Goal: Task Accomplishment & Management: Complete application form

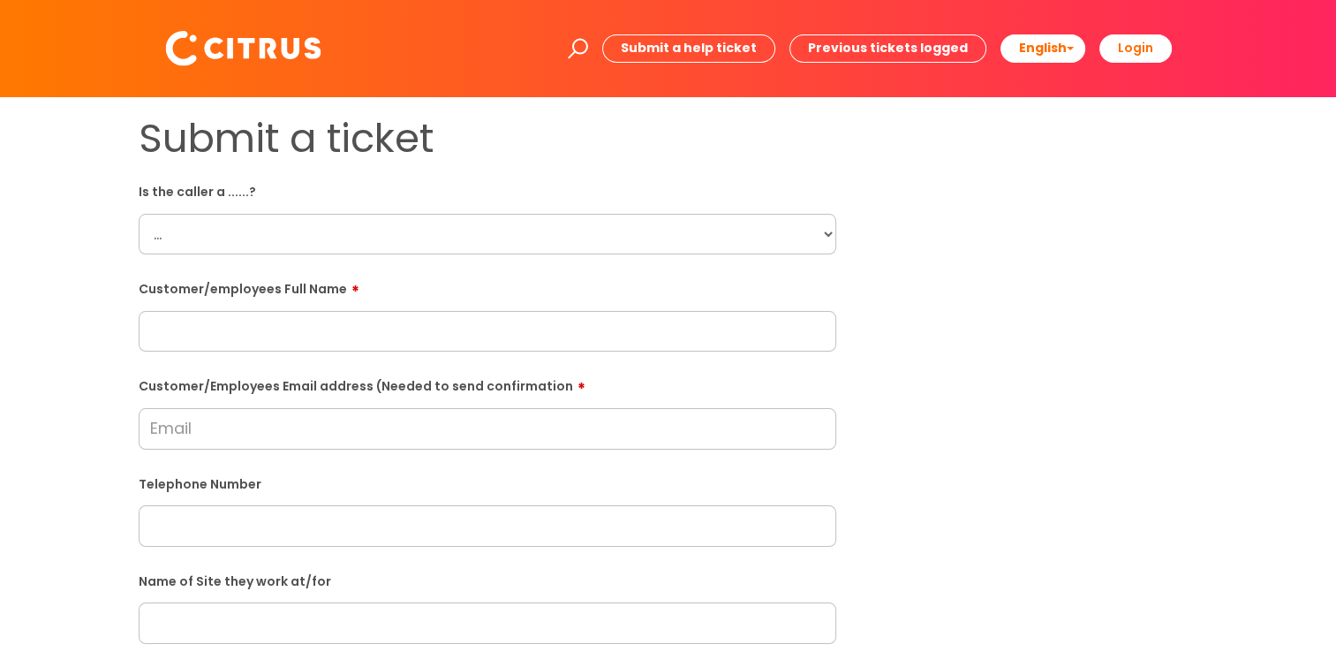
click at [378, 237] on select "... Citrus Customer Citrus Employee [DEMOGRAPHIC_DATA] Supplier" at bounding box center [488, 234] width 698 height 41
select select "Citrus Employee"
click at [139, 214] on select "... Citrus Customer Citrus Employee [DEMOGRAPHIC_DATA] Supplier" at bounding box center [488, 234] width 698 height 41
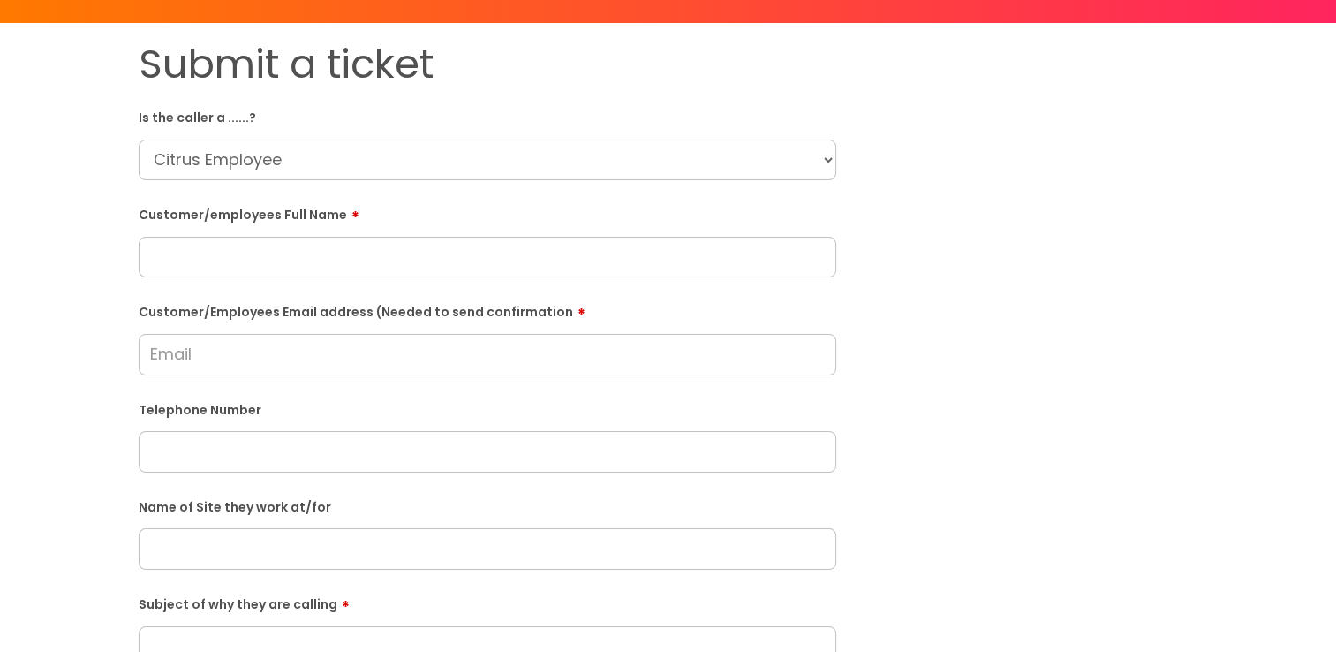
click at [364, 267] on input "text" at bounding box center [488, 257] width 698 height 41
paste input "[PERSON_NAME]"
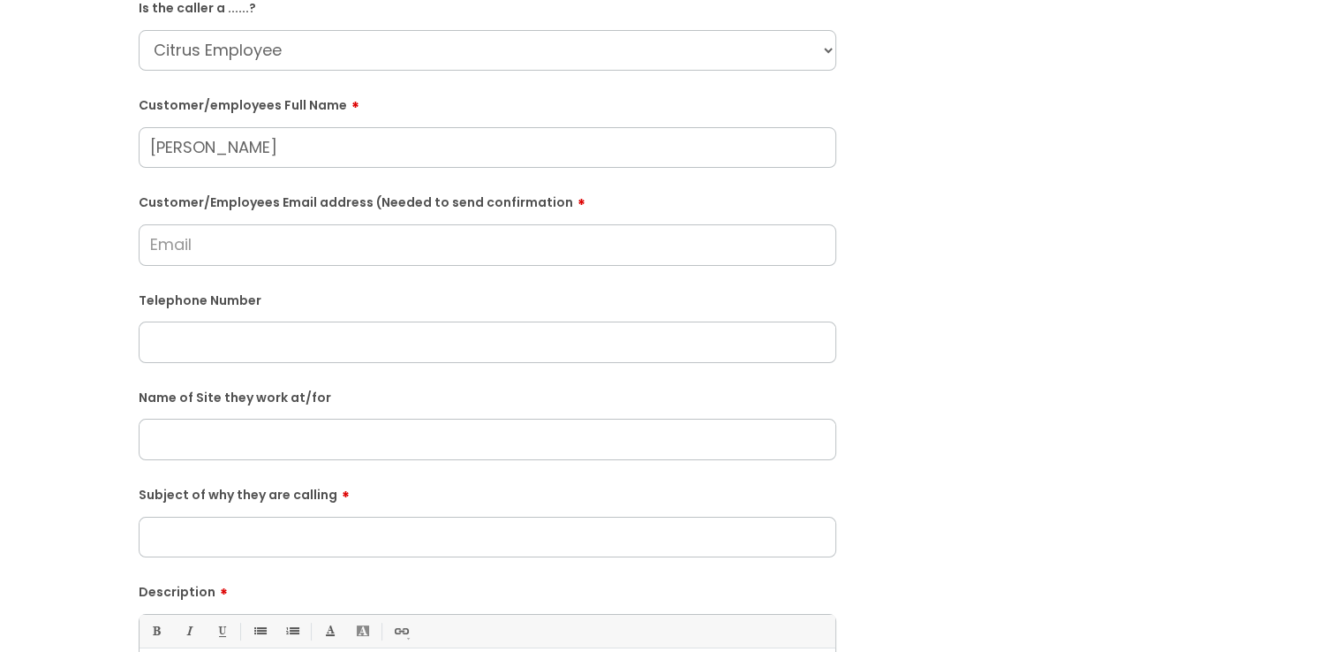
type input "[PERSON_NAME]"
click at [129, 390] on div "Submit a ticket Is the caller a ......? ... Citrus Customer Citrus Employee [DE…" at bounding box center [487, 439] width 724 height 1017
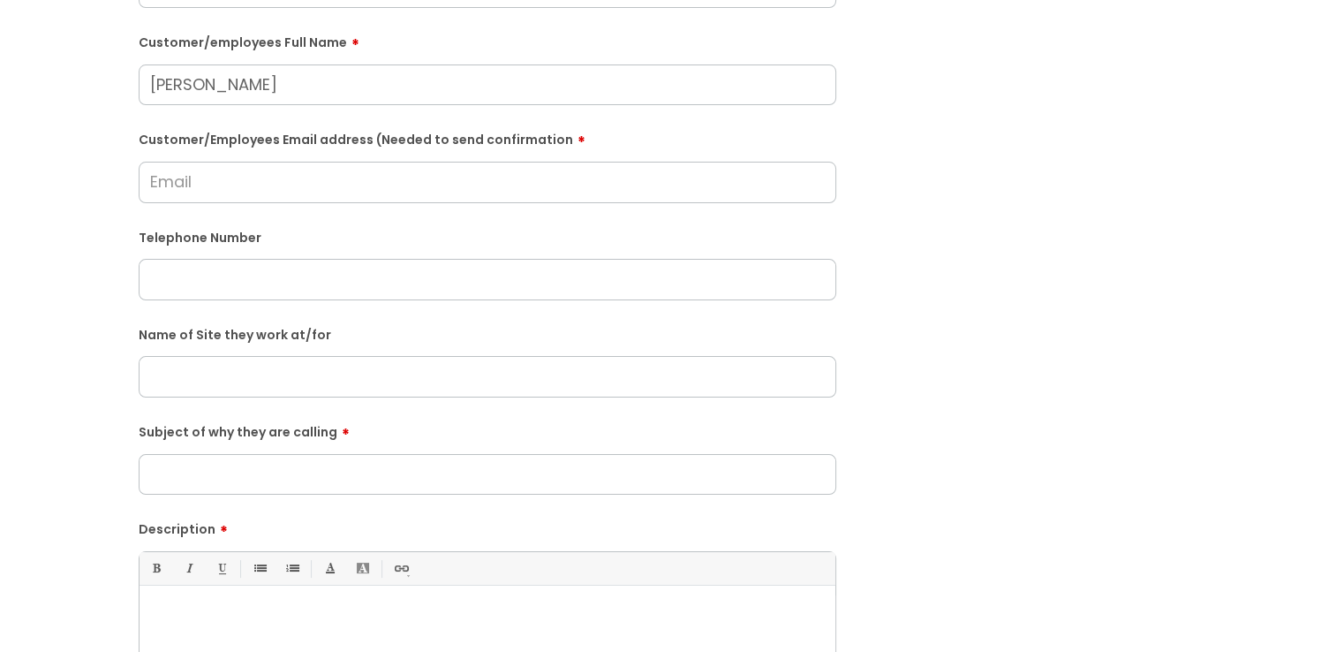
scroll to position [247, 0]
click at [263, 468] on input "Subject of why they are calling" at bounding box center [488, 473] width 698 height 41
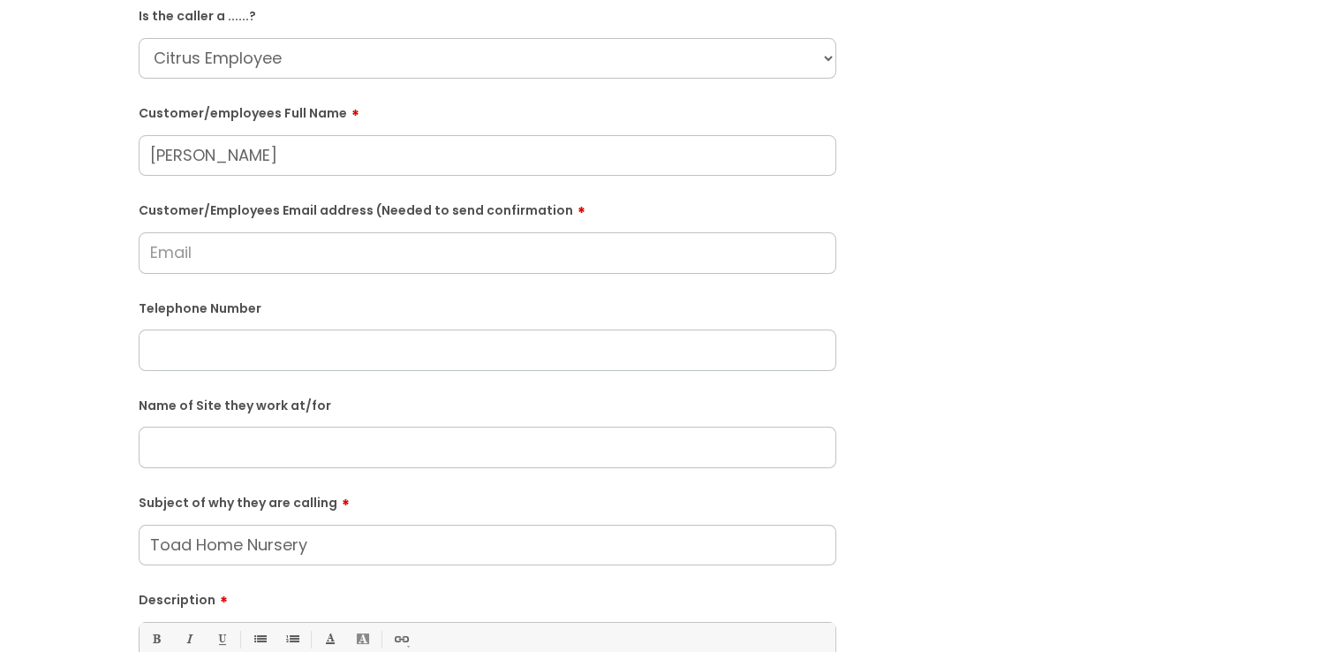
scroll to position [217, 0]
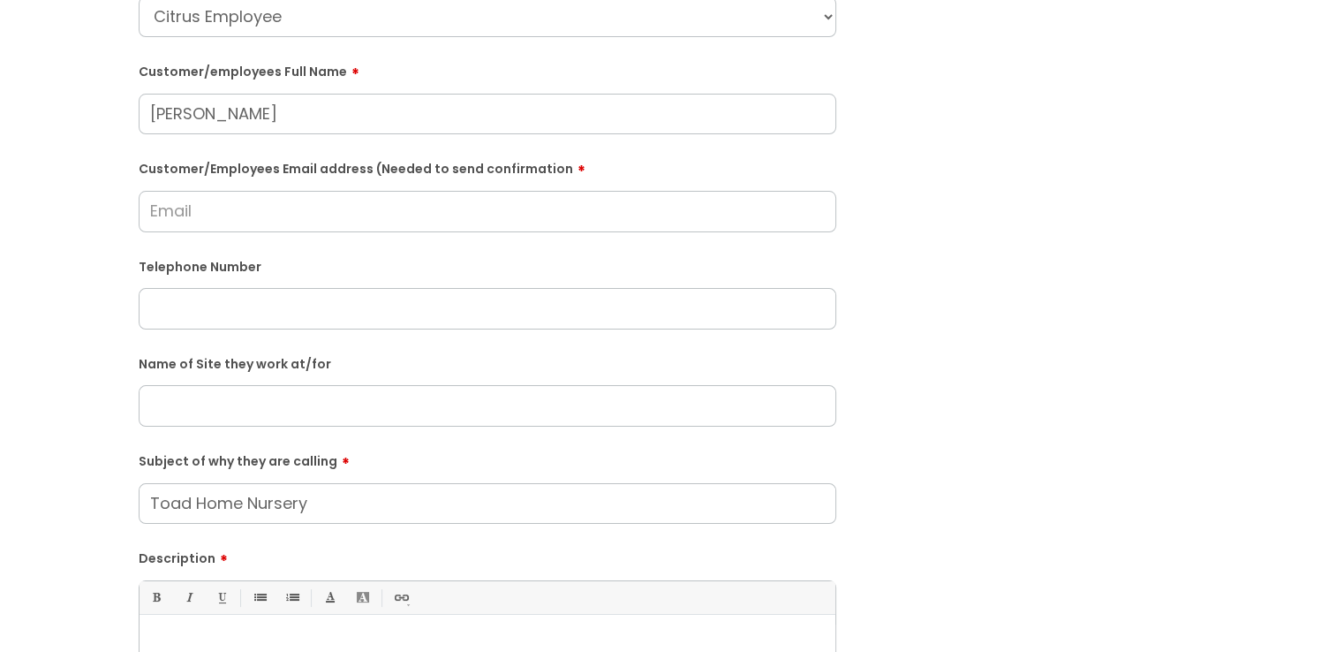
click at [643, 223] on input "Customer/Employees Email address (Needed to send confirmation" at bounding box center [488, 211] width 698 height 41
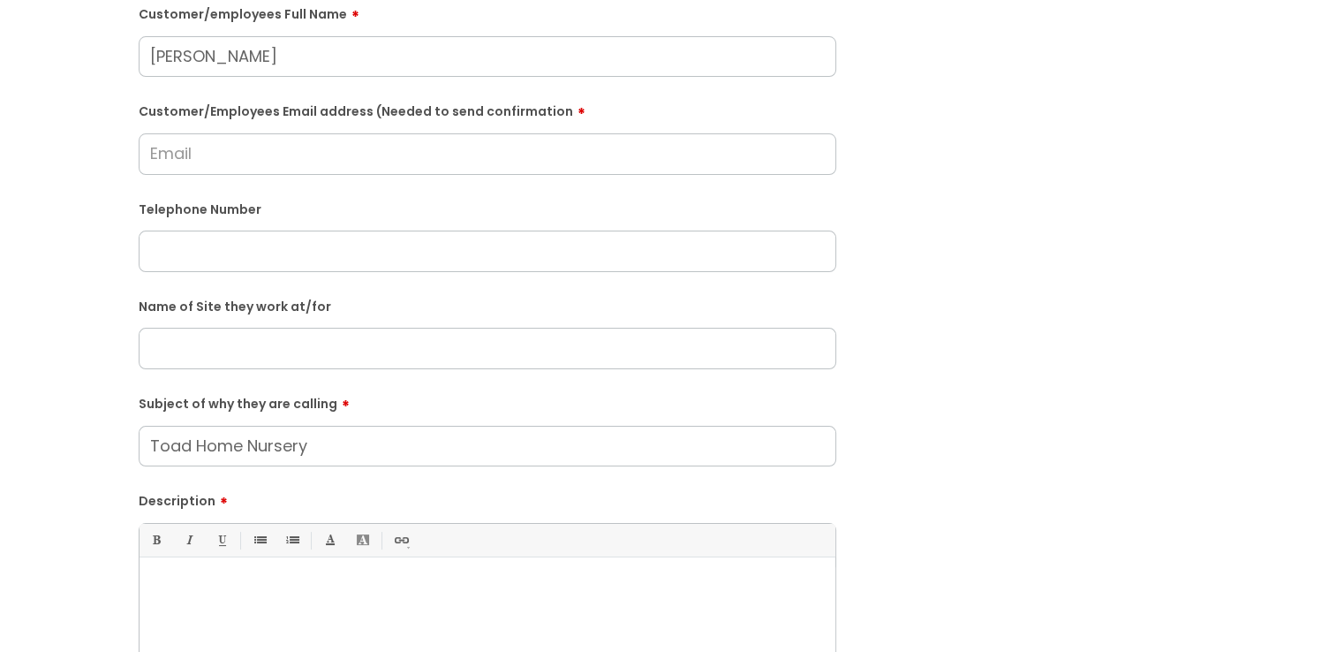
scroll to position [276, 0]
drag, startPoint x: 327, startPoint y: 444, endPoint x: 332, endPoint y: 460, distance: 16.8
click at [332, 460] on input "Toad Home Nursery" at bounding box center [488, 445] width 698 height 41
type input "Toad Home Nursery, [GEOGRAPHIC_DATA]"
click at [1099, 443] on div "Submit a ticket Is the caller a ......? ... Citrus Customer Citrus Employee [DE…" at bounding box center [668, 347] width 1086 height 1017
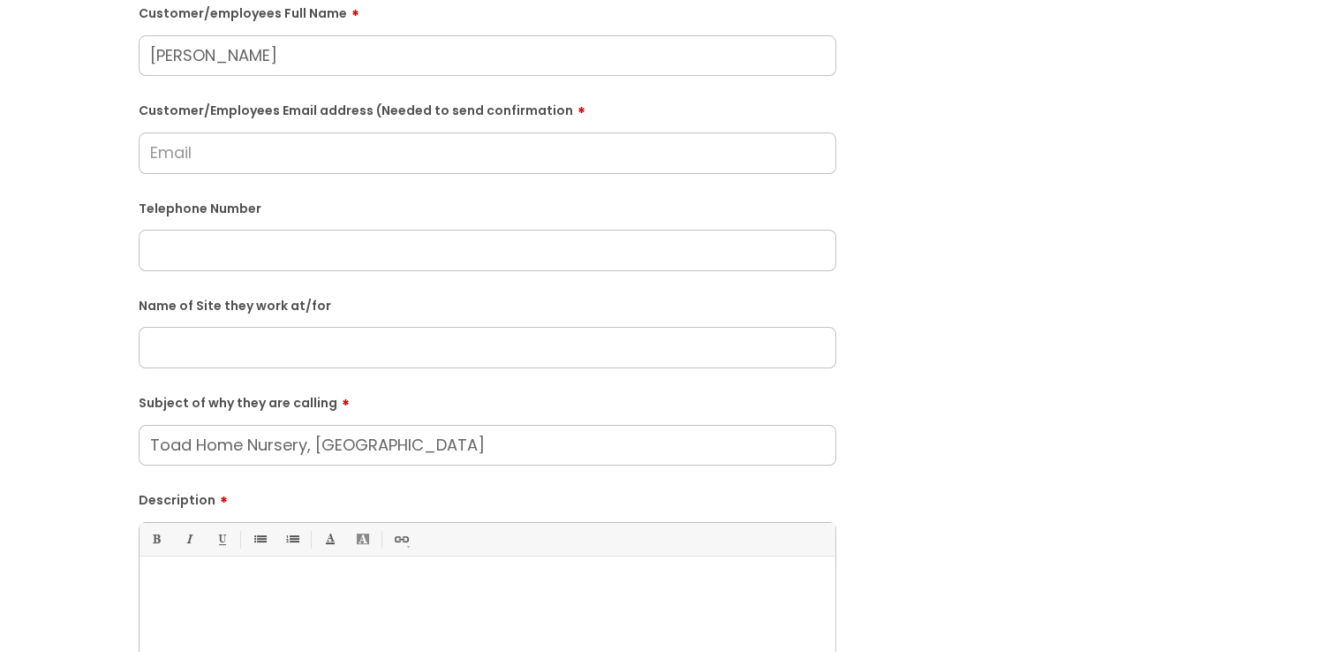
drag, startPoint x: 515, startPoint y: 454, endPoint x: 63, endPoint y: 451, distance: 452.2
click at [63, 451] on div "Submit a ticket Is the caller a ......? ... Citrus Customer Citrus Employee [DE…" at bounding box center [668, 347] width 1301 height 1017
click at [200, 355] on input "text" at bounding box center [488, 347] width 698 height 41
paste input "Toad Home Nursery, [GEOGRAPHIC_DATA]"
type input "Toad Home Nursery, [GEOGRAPHIC_DATA]"
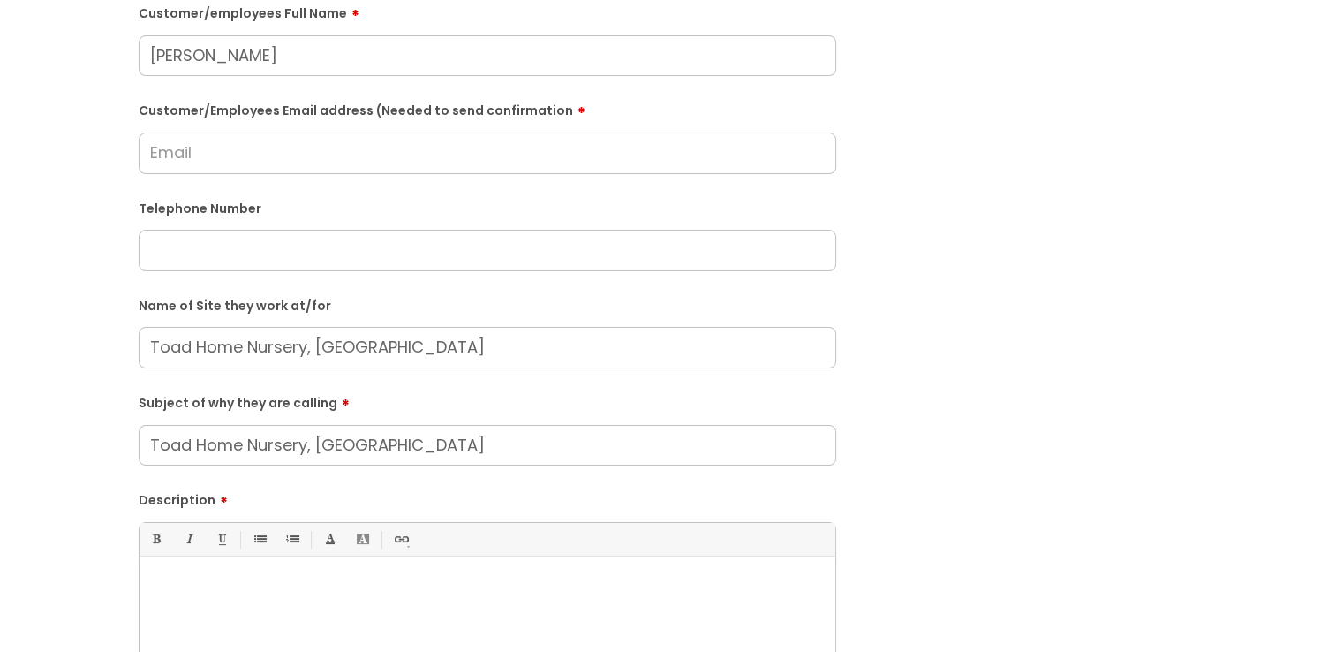
drag, startPoint x: 439, startPoint y: 456, endPoint x: 0, endPoint y: 506, distance: 441.8
click at [0, 376] on html "Enter your search term here... Search Submit a help ticket Previous tickets log…" at bounding box center [668, 50] width 1336 height 652
type input "Pin issues"
click at [0, 376] on html "Enter your search term here... Search Submit a help ticket Previous tickets log…" at bounding box center [668, 50] width 1336 height 652
click at [160, 249] on input "text" at bounding box center [488, 250] width 698 height 41
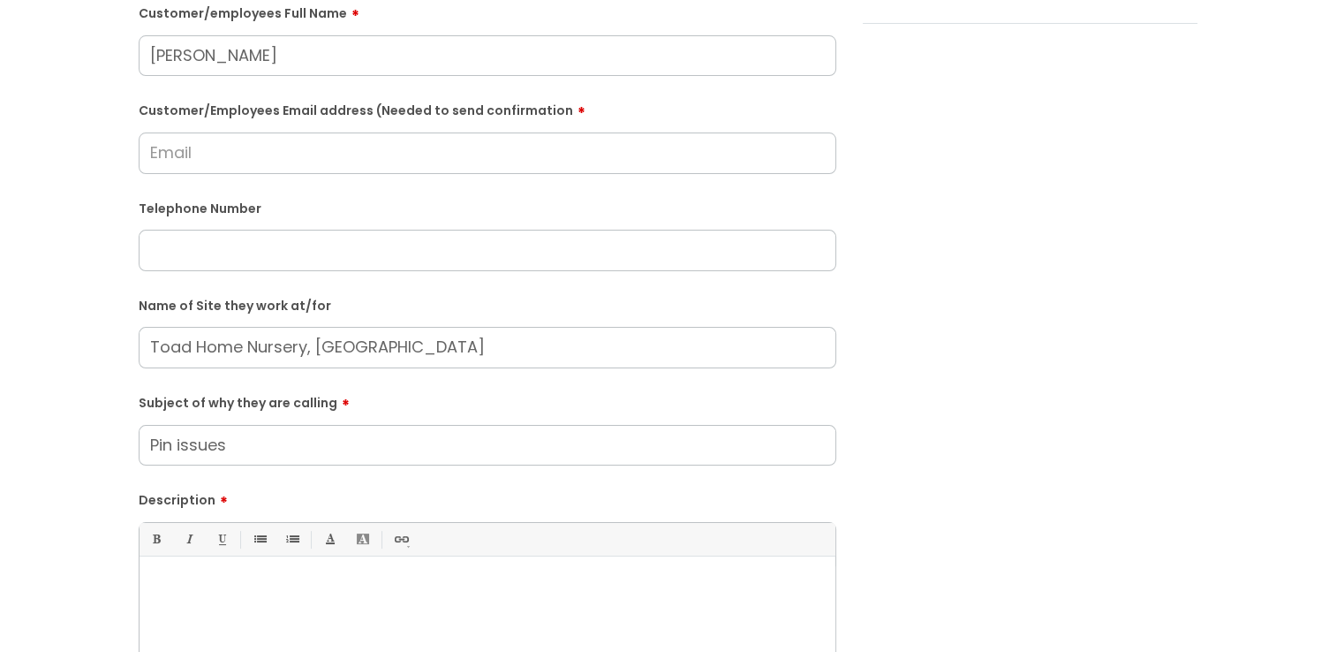
paste input "07884061363"
type input "07884061363"
click at [66, 236] on div "Submit a ticket Is the caller a ......? ... Citrus Customer Citrus Employee [DE…" at bounding box center [668, 347] width 1301 height 1017
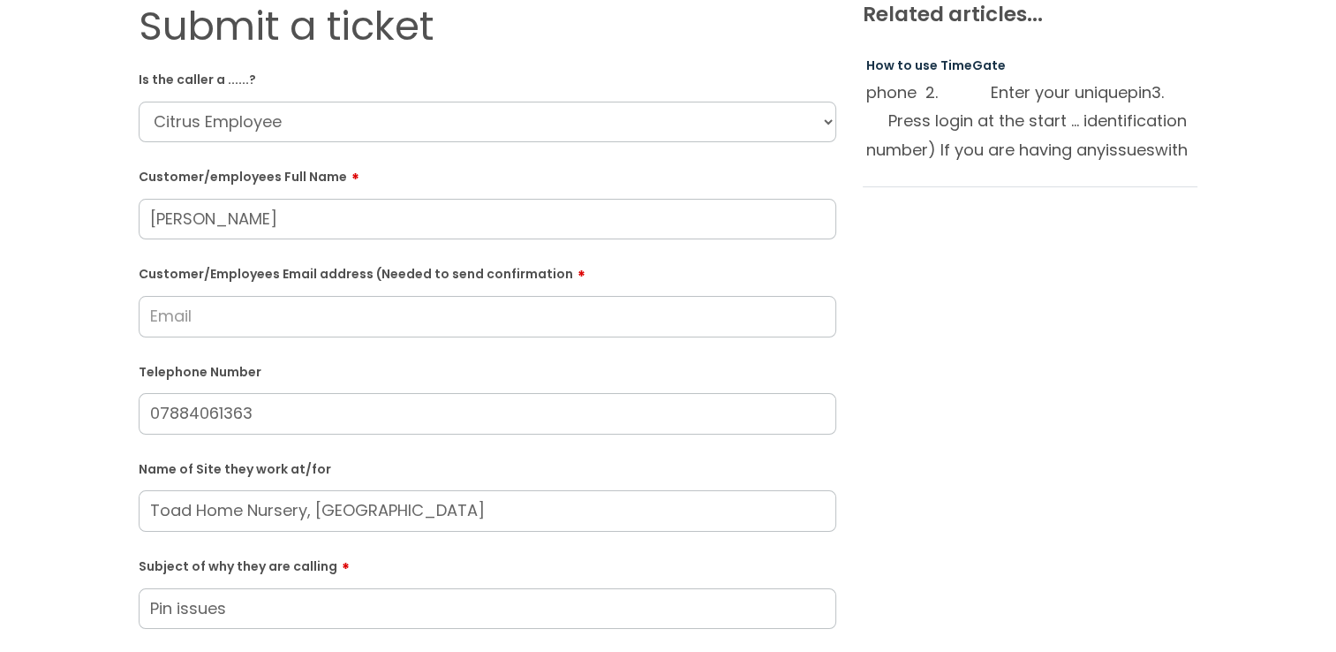
scroll to position [117, 0]
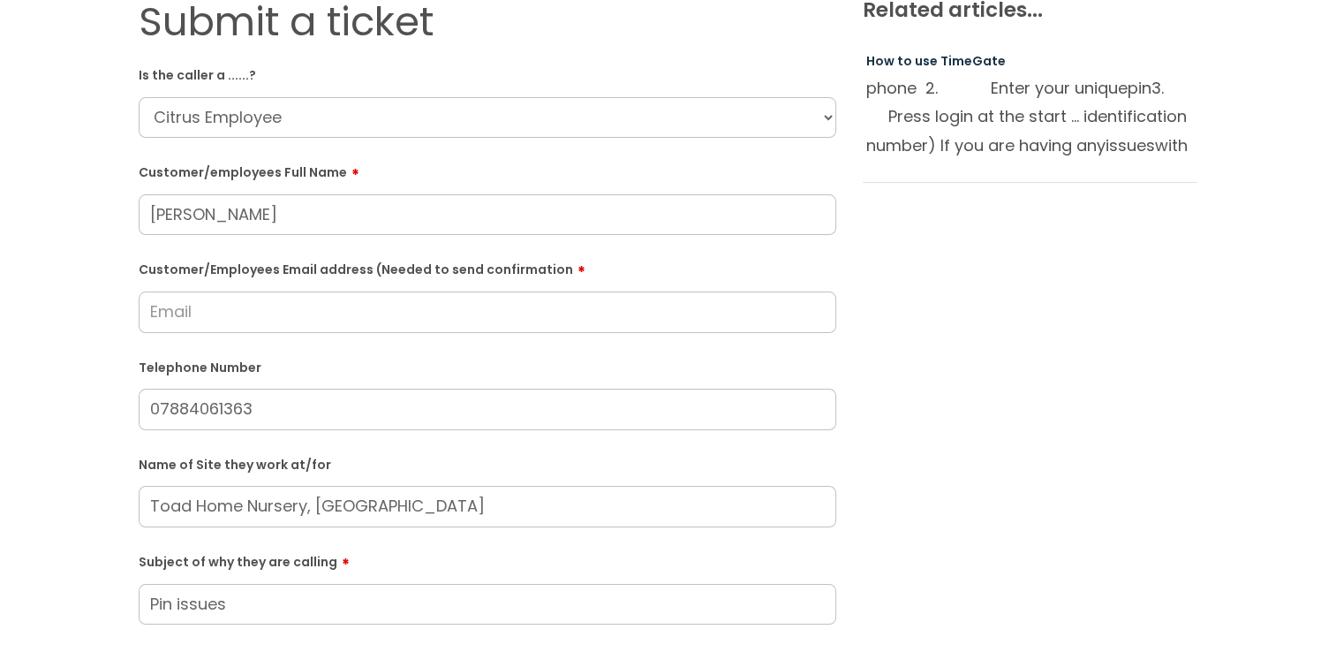
click at [219, 324] on input "Customer/Employees Email address (Needed to send confirmation" at bounding box center [488, 311] width 698 height 41
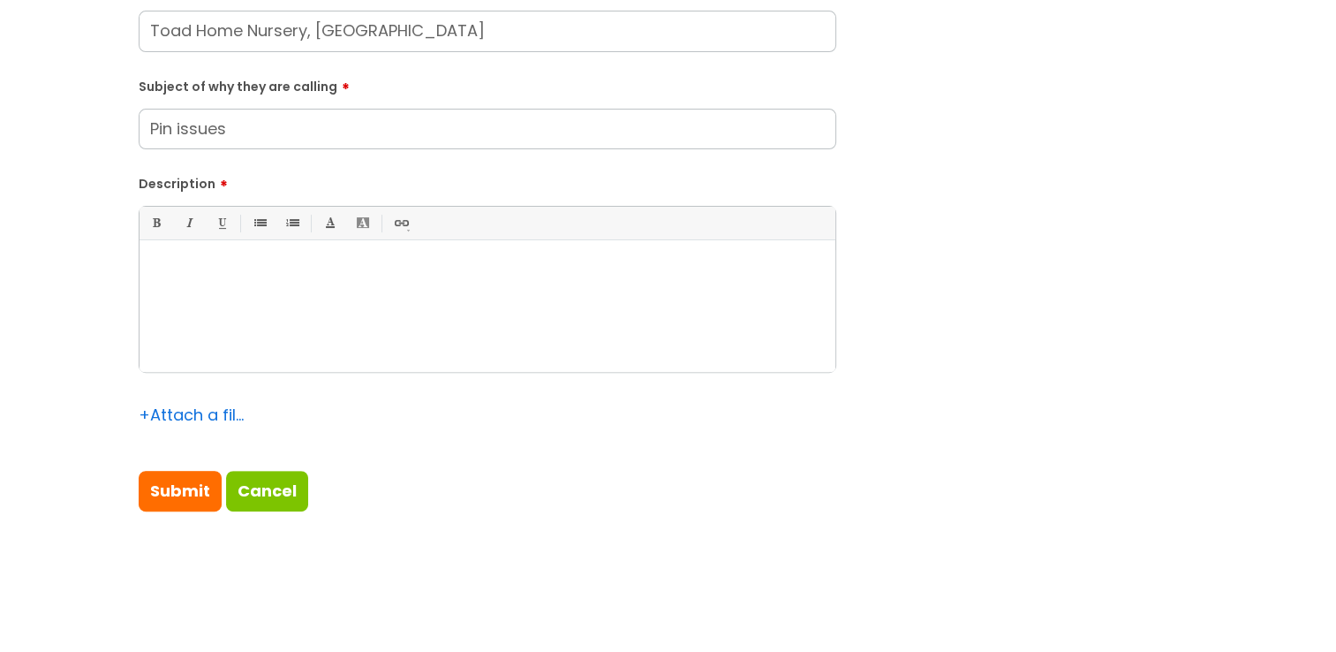
scroll to position [593, 0]
drag, startPoint x: 474, startPoint y: 27, endPoint x: -4, endPoint y: 51, distance: 478.4
click at [240, 40] on input "Toad Home Nursery, [GEOGRAPHIC_DATA]" at bounding box center [488, 30] width 698 height 41
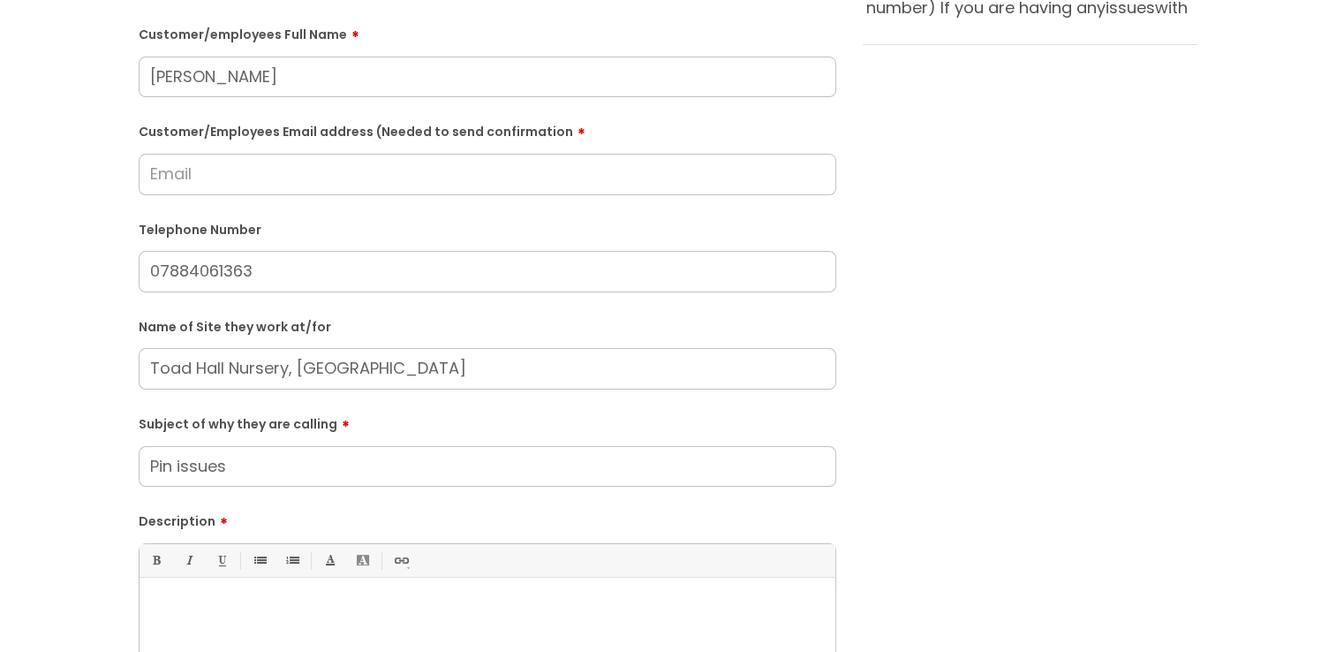
scroll to position [253, 0]
type input "Toad Hall Nursery, [GEOGRAPHIC_DATA]"
click at [47, 340] on div "Submit a ticket Is the caller a ......? ... Citrus Customer Citrus Employee [DE…" at bounding box center [668, 370] width 1301 height 1017
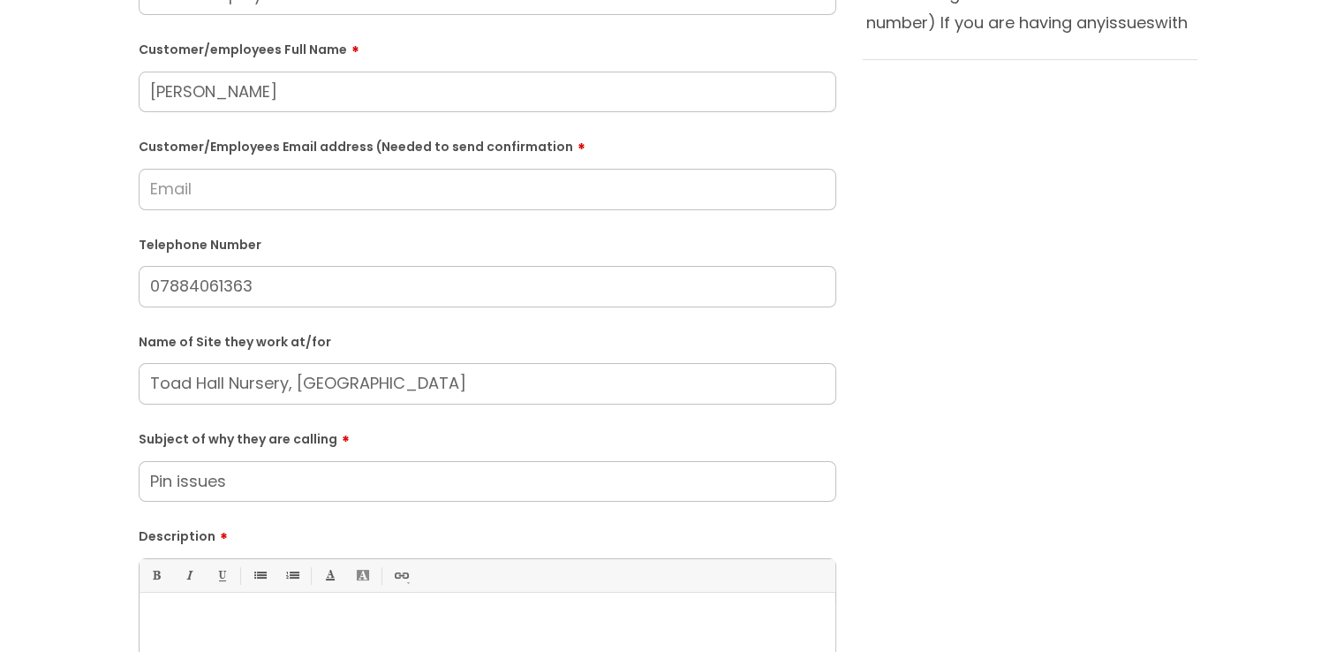
click at [202, 178] on input "Customer/Employees Email address (Needed to send confirmation" at bounding box center [488, 189] width 698 height 41
click at [184, 190] on input "[PERSON_NAME][EMAIL_ADDRESS][DOMAIN_NAME]" at bounding box center [488, 189] width 698 height 41
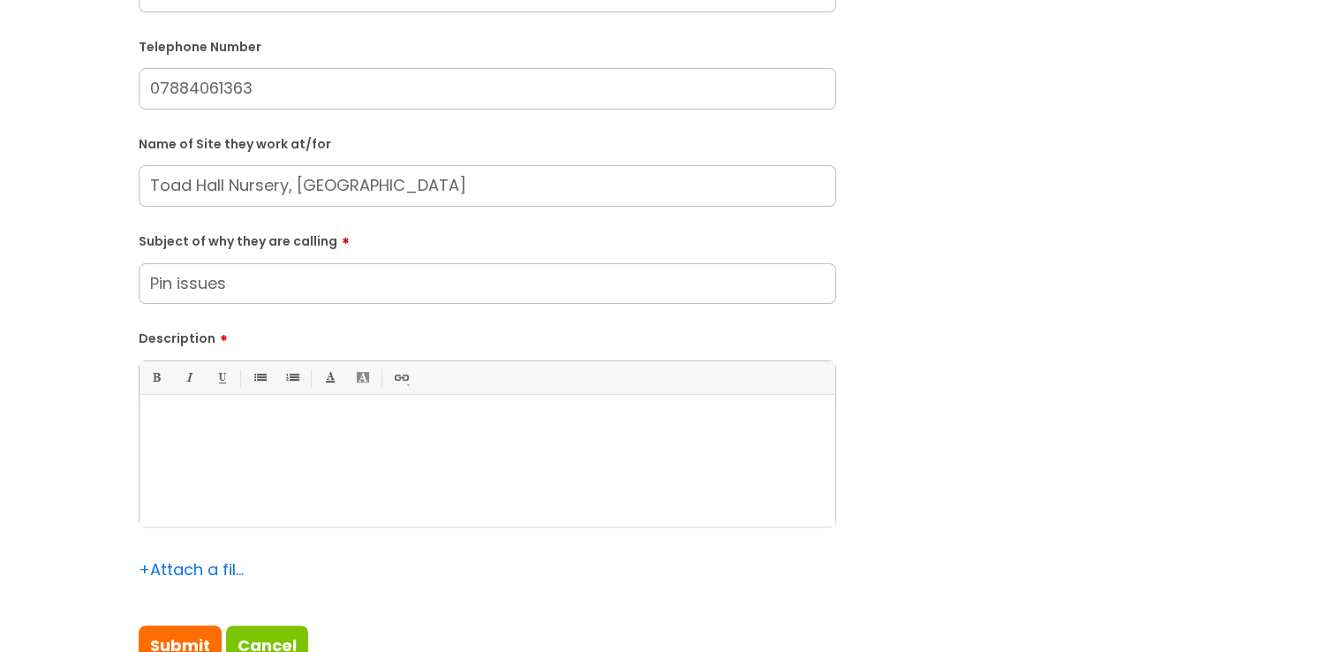
type input "[EMAIL_ADDRESS][DOMAIN_NAME]"
click at [310, 447] on div at bounding box center [488, 465] width 696 height 122
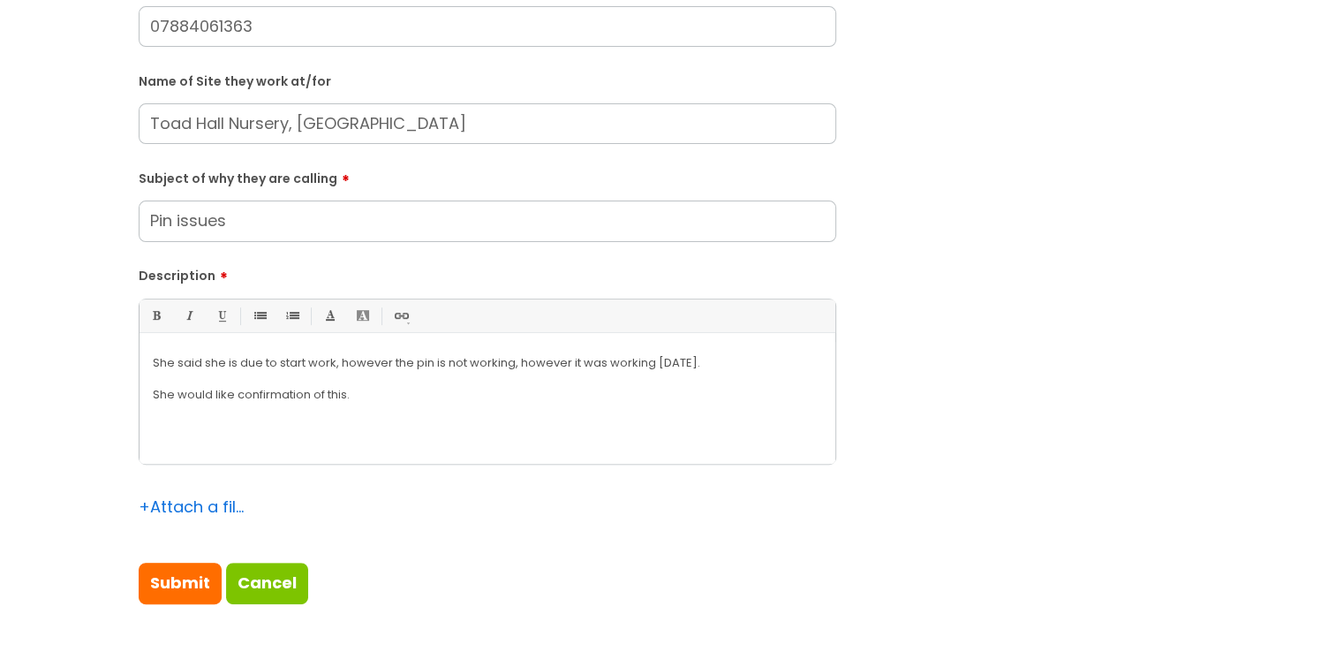
scroll to position [572, 0]
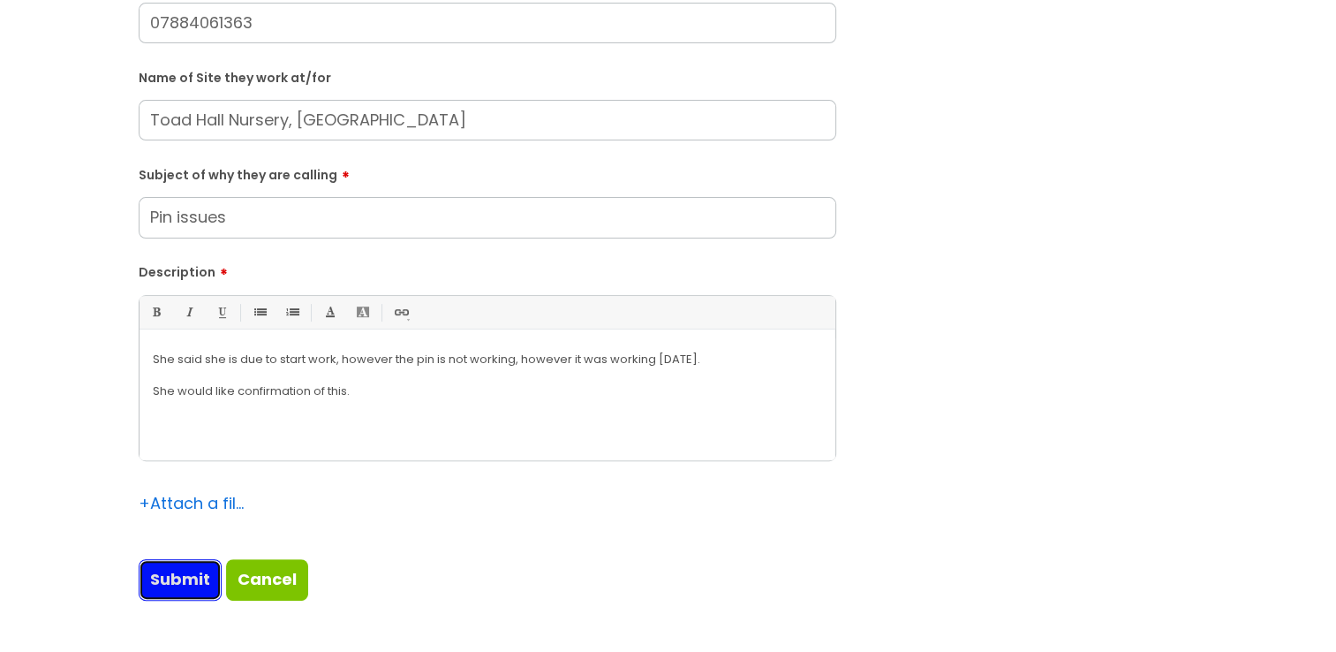
click at [190, 590] on input "Submit" at bounding box center [180, 579] width 83 height 41
type input "Please Wait..."
